Goal: Book appointment/travel/reservation

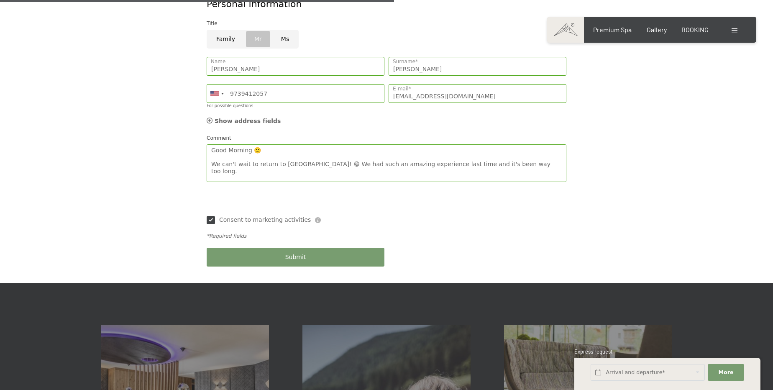
scroll to position [78, 0]
click at [551, 149] on textarea "Good Morning 🙂 We can't wait to return to [GEOGRAPHIC_DATA]! 😄 We had such an a…" at bounding box center [387, 163] width 360 height 38
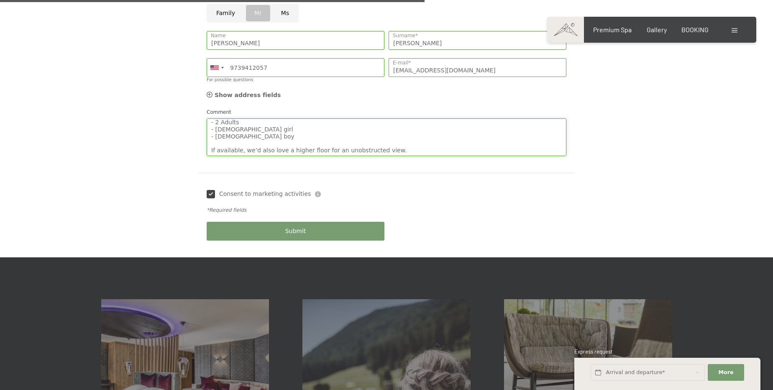
scroll to position [532, 0]
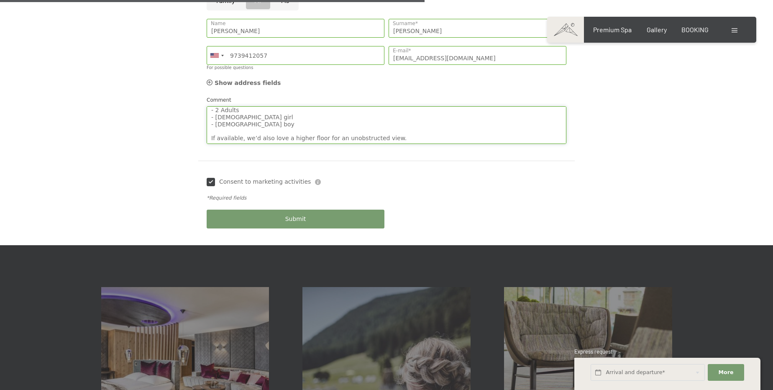
drag, startPoint x: 315, startPoint y: 100, endPoint x: 378, endPoint y: 103, distance: 63.6
click at [378, 106] on textarea "Good Morning 🙂 We can't wait to return to [GEOGRAPHIC_DATA]! 😄 We had such an a…" at bounding box center [387, 125] width 360 height 38
click at [383, 106] on textarea "Good Morning 🙂 We can't wait to return to [GEOGRAPHIC_DATA]! 😄 We had such an a…" at bounding box center [387, 125] width 360 height 38
type textarea "Good Morning 🙂 We can't wait to return to [GEOGRAPHIC_DATA]! 😄 We had such an a…"
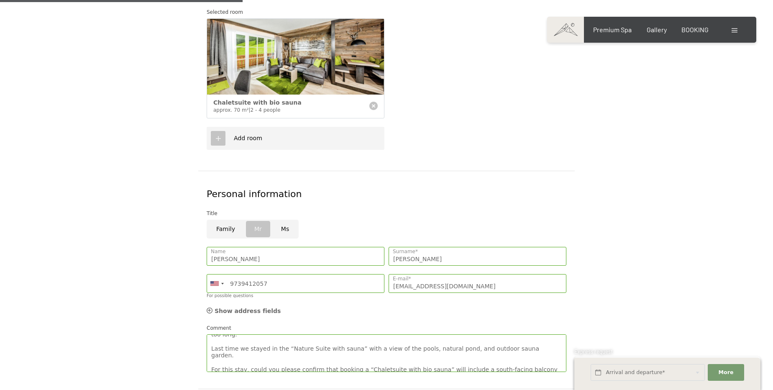
scroll to position [0, 0]
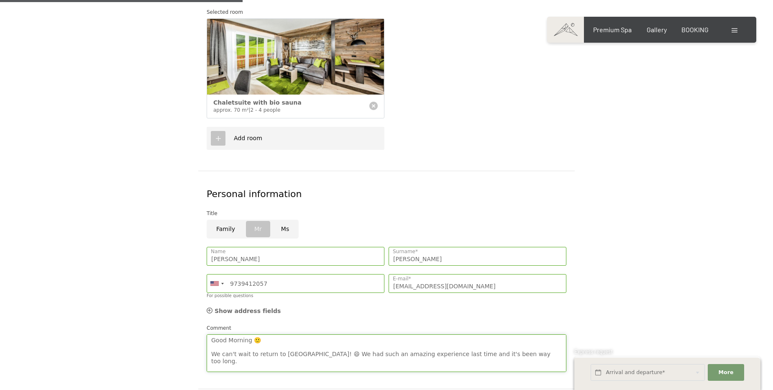
click at [312, 337] on textarea "Good Morning 🙂 We can't wait to return to [GEOGRAPHIC_DATA]! 😄 We had such an a…" at bounding box center [387, 353] width 360 height 38
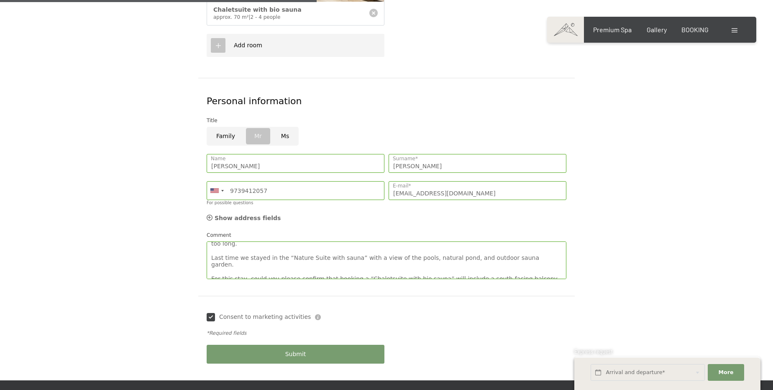
scroll to position [38, 0]
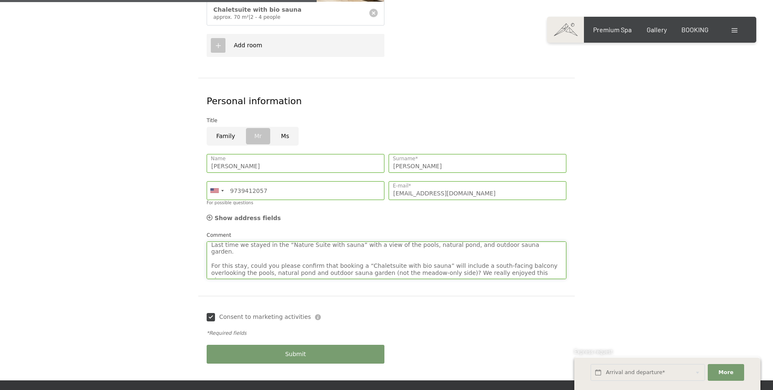
click at [400, 244] on textarea "Good Morning 🙂 We can't wait to return to [GEOGRAPHIC_DATA]! 😄 We had such an a…" at bounding box center [387, 260] width 360 height 38
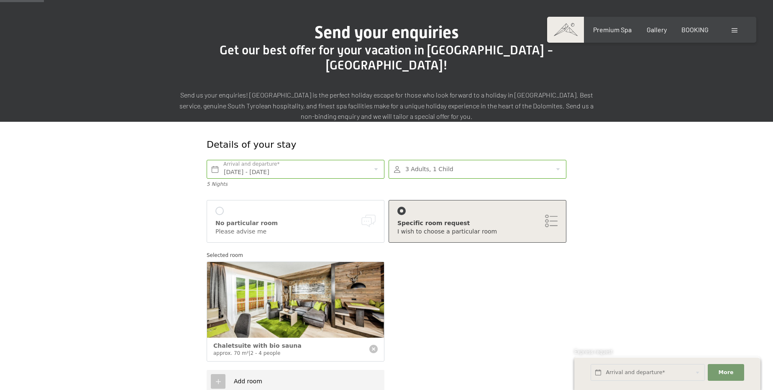
scroll to position [55, 0]
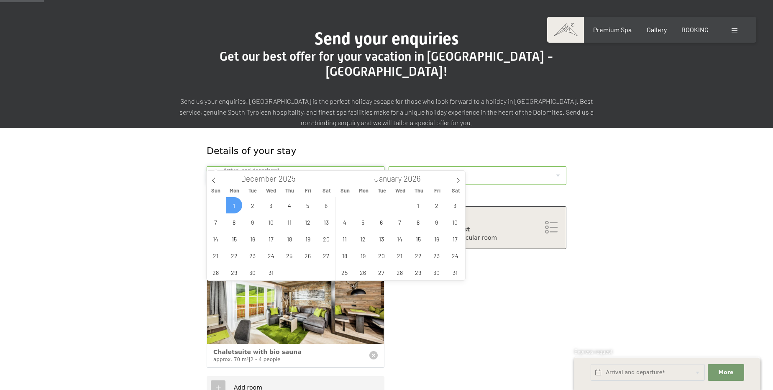
click at [292, 166] on input "[DATE] - [DATE]" at bounding box center [296, 175] width 178 height 19
click at [214, 180] on icon at bounding box center [214, 180] width 6 height 6
type input "2025"
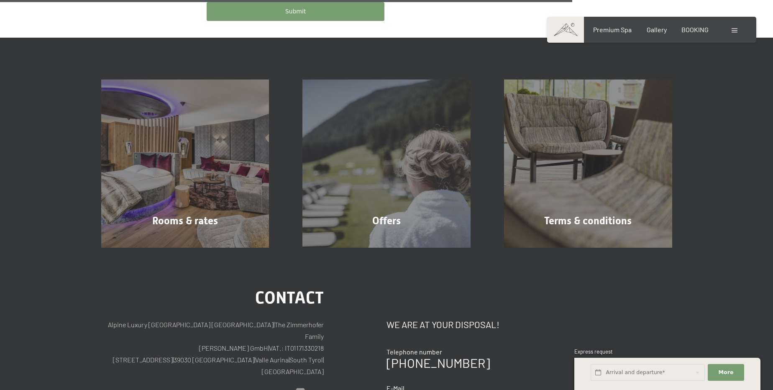
scroll to position [549, 0]
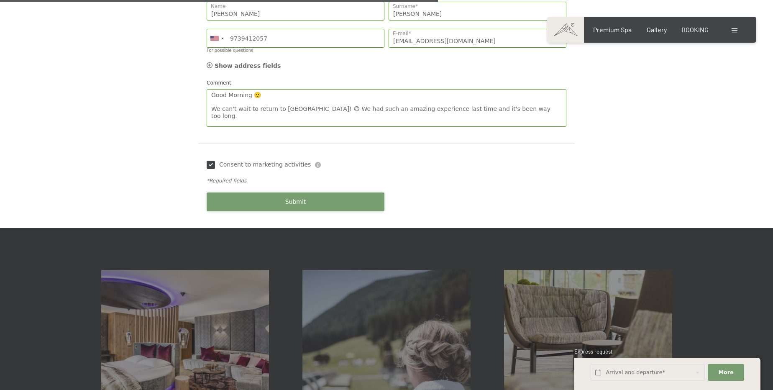
click at [295, 198] on span "Submit" at bounding box center [295, 202] width 21 height 8
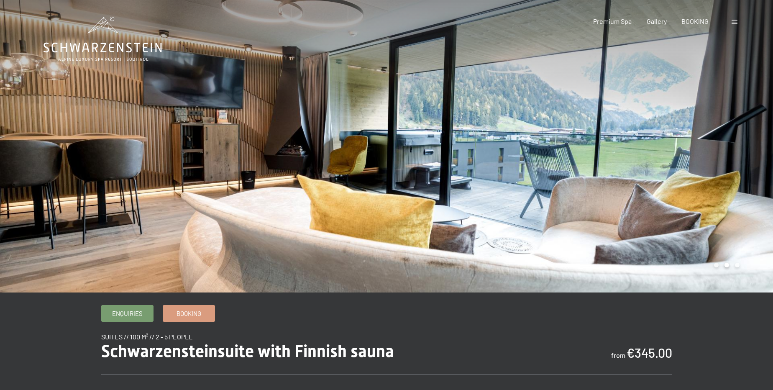
click at [72, 182] on div at bounding box center [193, 146] width 387 height 292
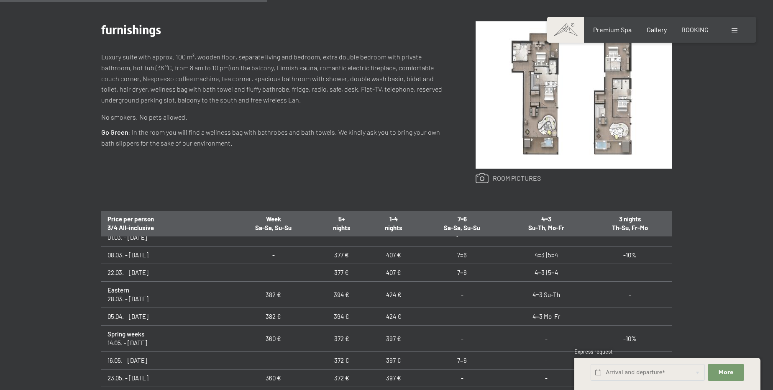
scroll to position [303, 0]
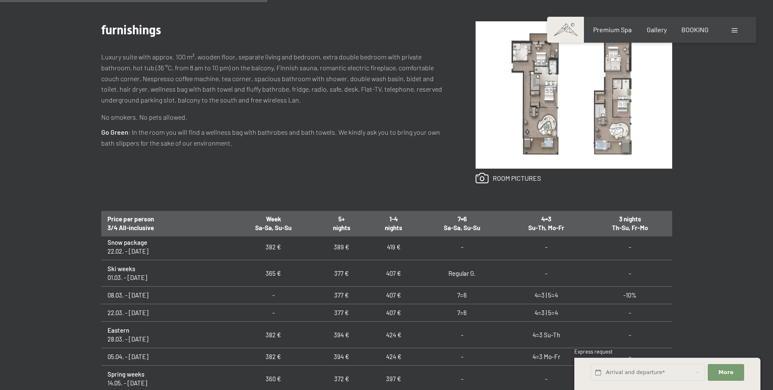
click at [551, 138] on img at bounding box center [574, 94] width 197 height 147
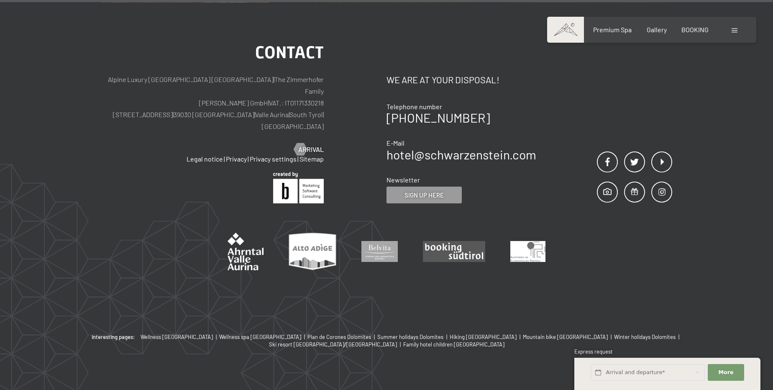
scroll to position [768, 0]
